Goal: Use online tool/utility: Utilize a website feature to perform a specific function

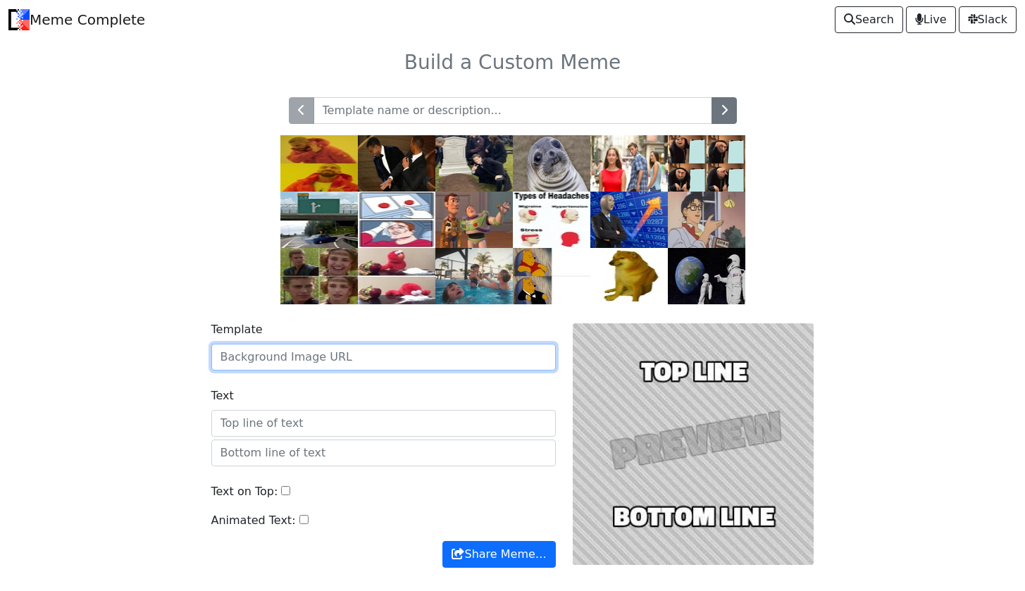
click at [284, 354] on input "Template" at bounding box center [383, 357] width 344 height 27
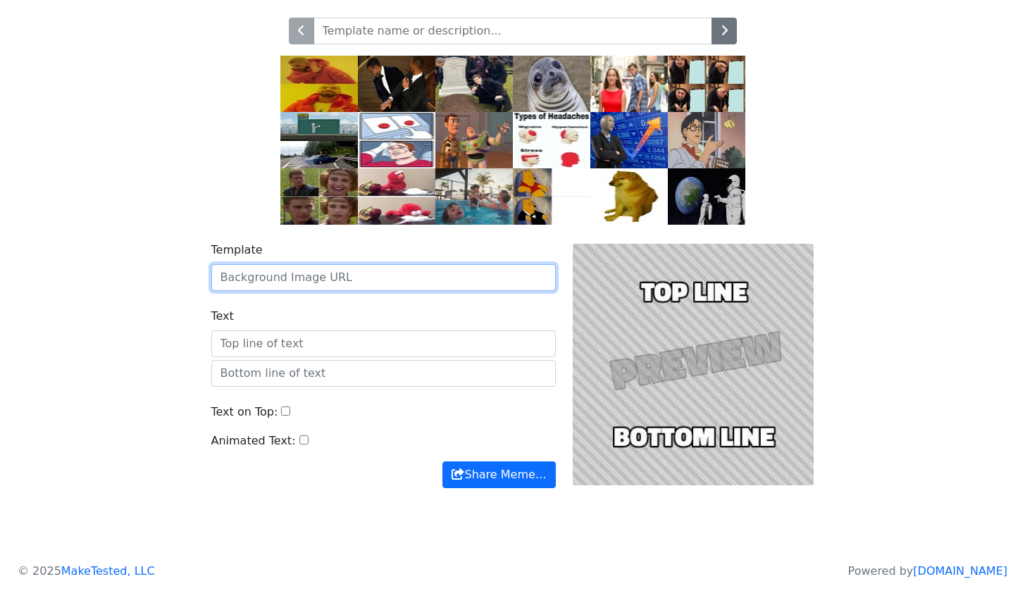
scroll to position [83, 0]
click at [687, 294] on div at bounding box center [693, 365] width 258 height 246
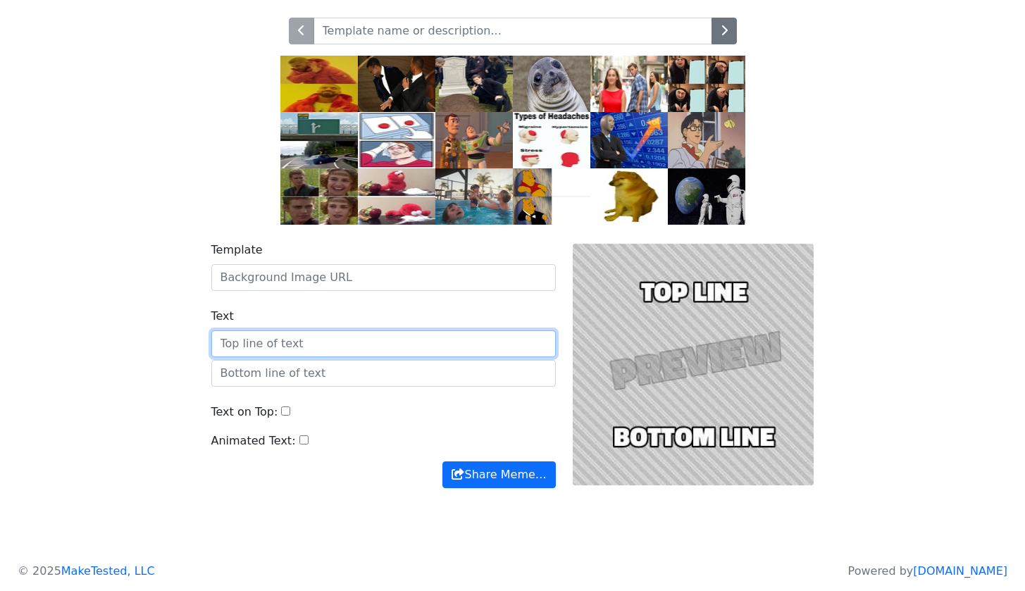
click at [387, 342] on input "Text" at bounding box center [383, 343] width 344 height 27
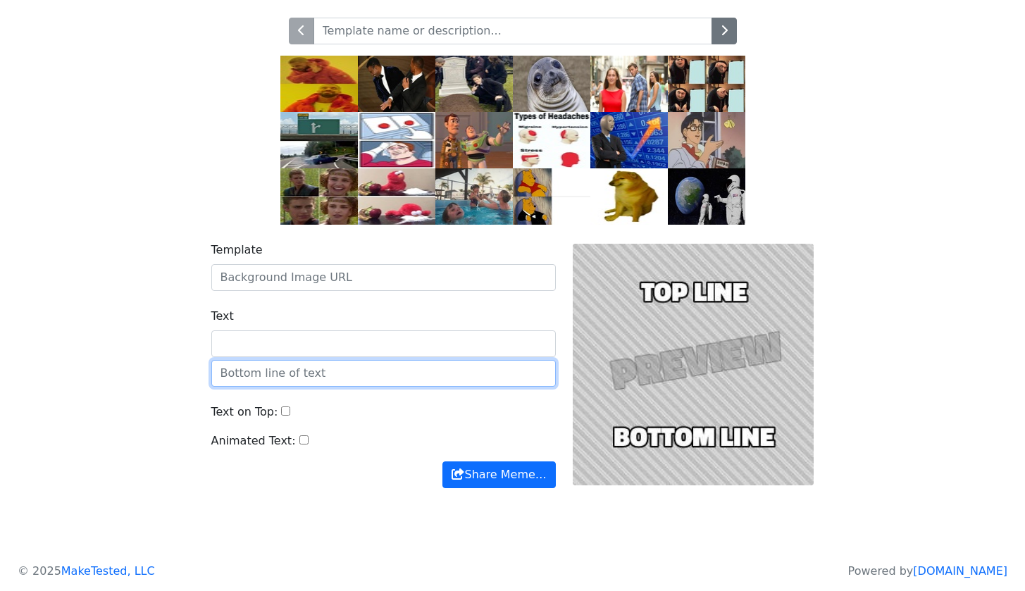
click at [377, 373] on input "text" at bounding box center [383, 373] width 344 height 27
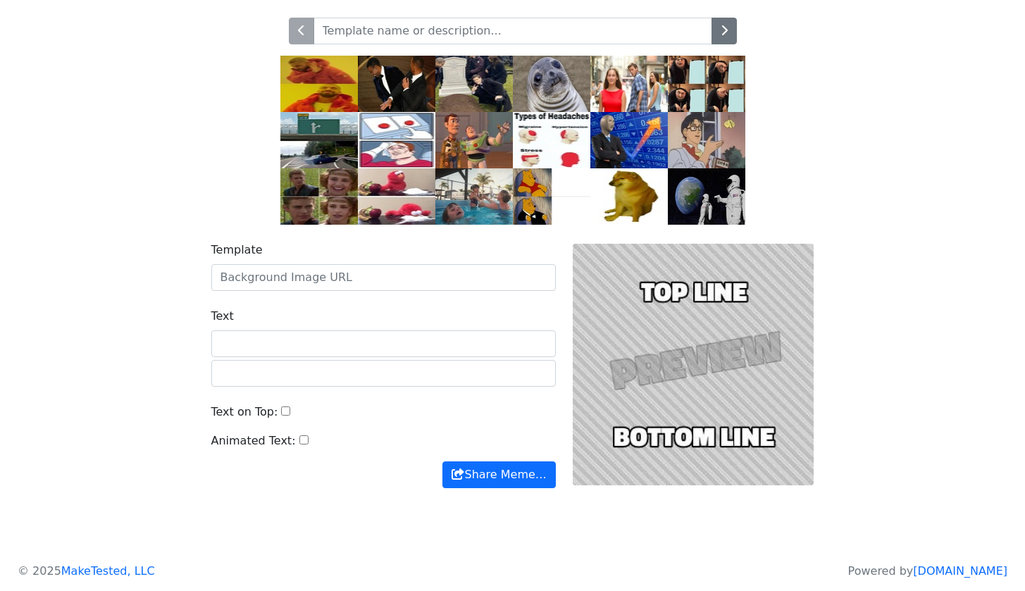
click at [281, 411] on input "Text on Top:" at bounding box center [285, 410] width 9 height 9
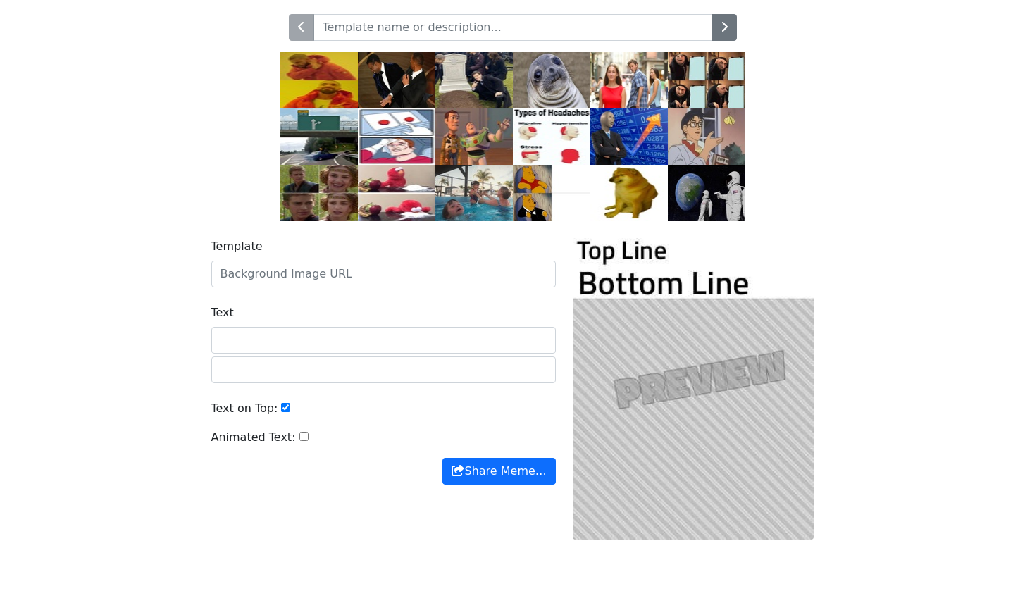
click at [281, 411] on input "Text on Top:" at bounding box center [285, 407] width 9 height 9
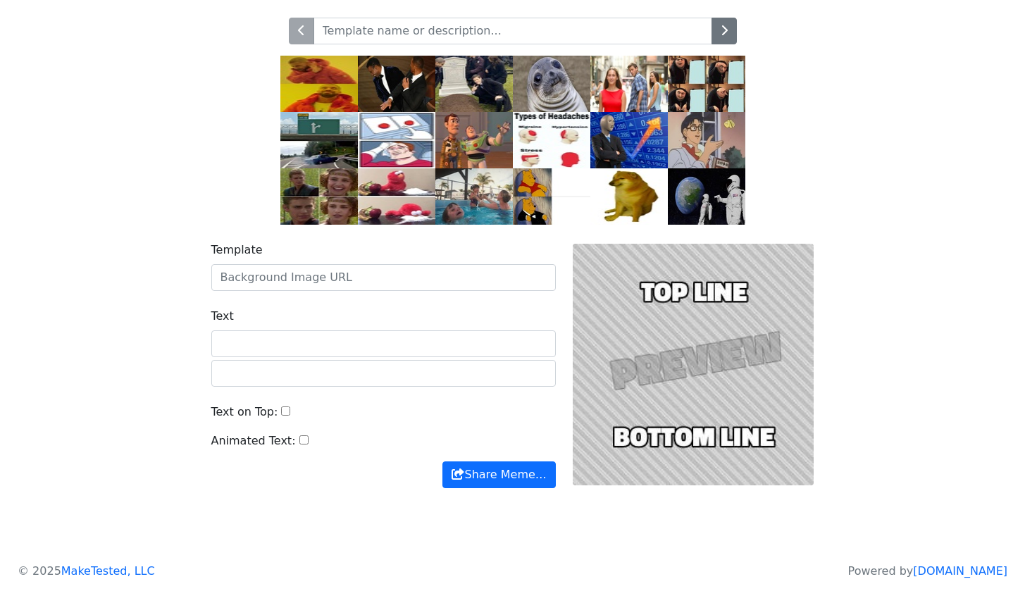
click at [281, 409] on input "Text on Top:" at bounding box center [285, 410] width 9 height 9
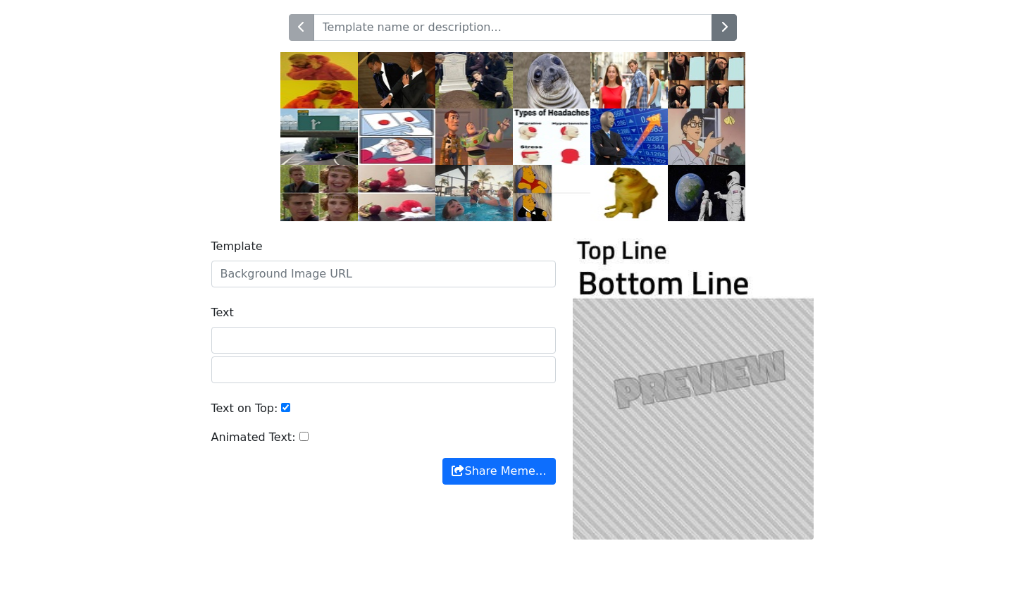
click at [281, 409] on input "Text on Top:" at bounding box center [285, 407] width 9 height 9
checkbox input "false"
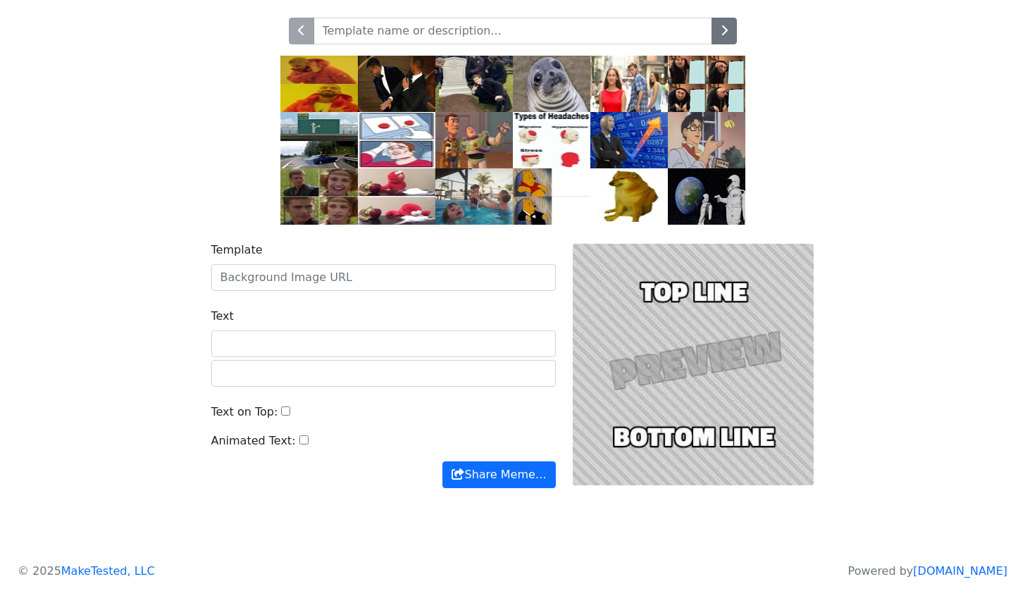
click at [299, 444] on input "Animated Text:" at bounding box center [303, 439] width 9 height 9
click at [299, 443] on input "Animated Text:" at bounding box center [303, 439] width 9 height 9
checkbox input "false"
click at [335, 330] on input "Text" at bounding box center [383, 343] width 344 height 27
type input "v"
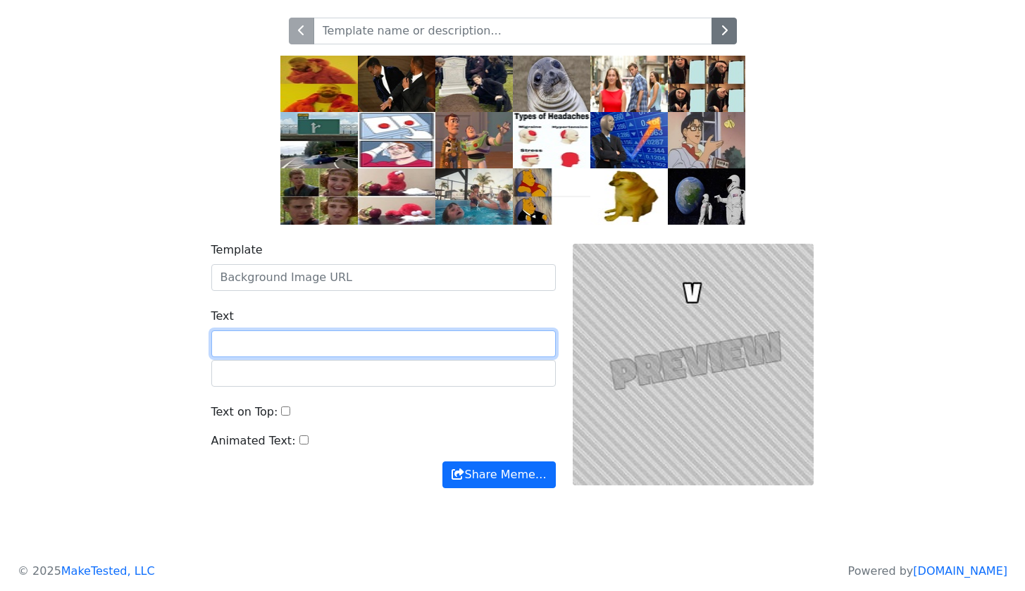
type input "f"
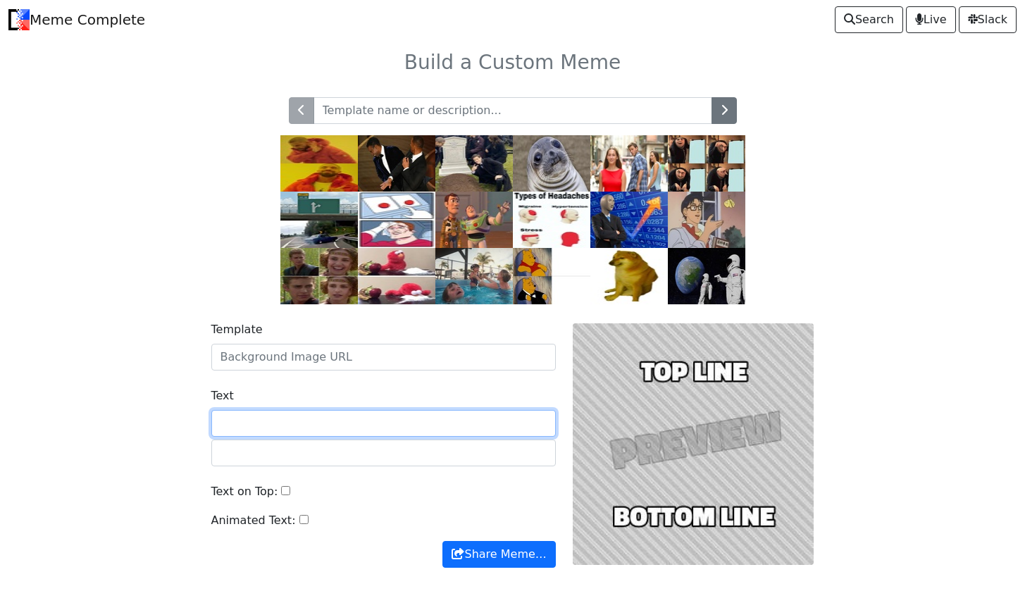
scroll to position [0, 0]
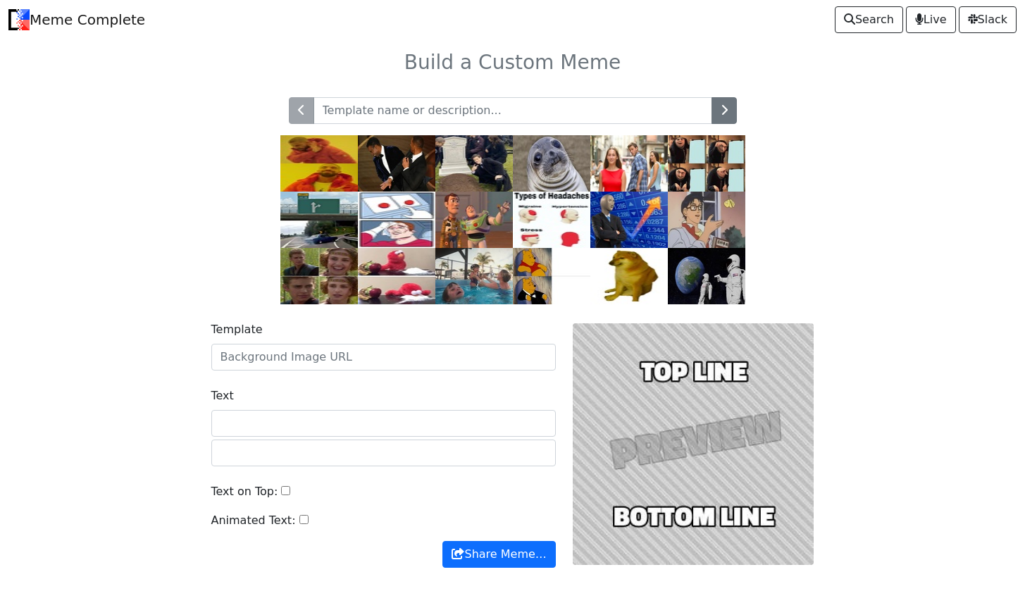
click at [356, 339] on div "Template" at bounding box center [383, 345] width 344 height 49
click at [356, 349] on input "Template" at bounding box center [383, 357] width 344 height 27
